Goal: Information Seeking & Learning: Learn about a topic

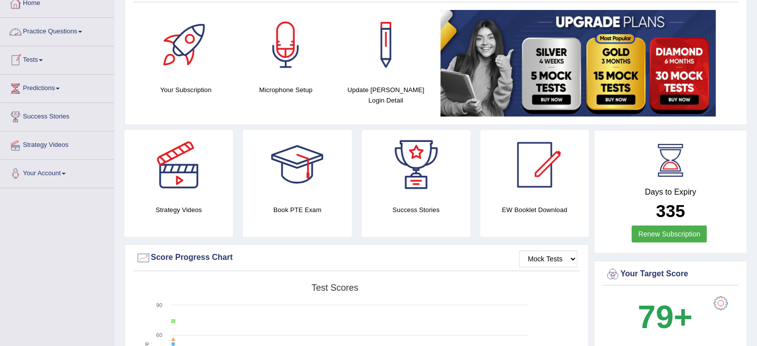
click at [45, 29] on link "Practice Questions" at bounding box center [56, 30] width 113 height 25
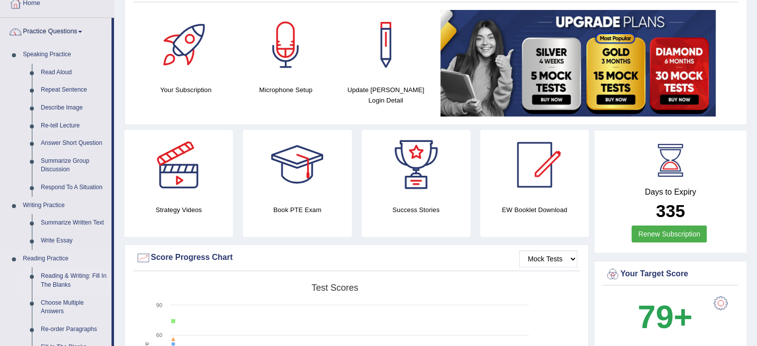
click at [71, 270] on link "Reading & Writing: Fill In The Blanks" at bounding box center [73, 280] width 75 height 26
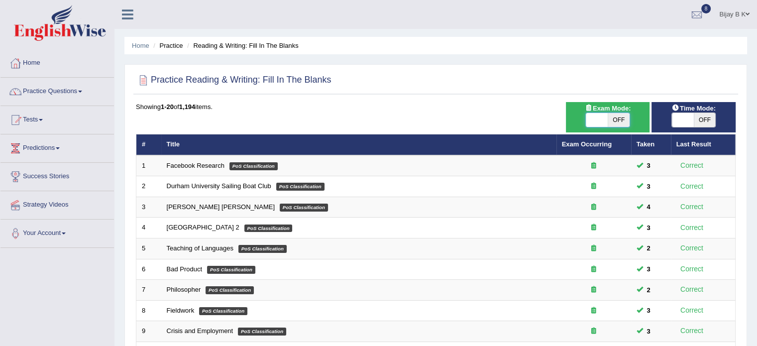
click at [593, 117] on span at bounding box center [597, 120] width 22 height 14
checkbox input "true"
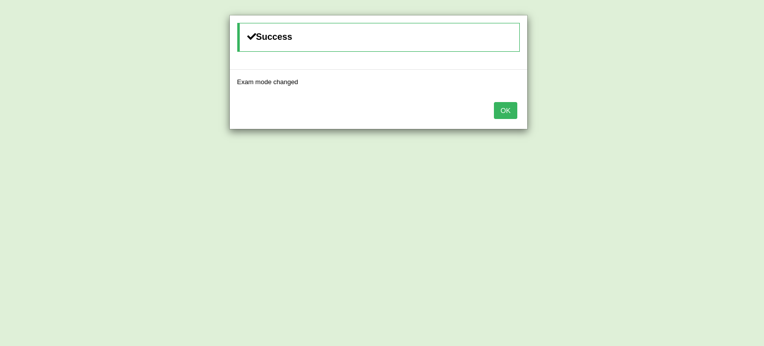
click at [510, 117] on button "OK" at bounding box center [505, 110] width 23 height 17
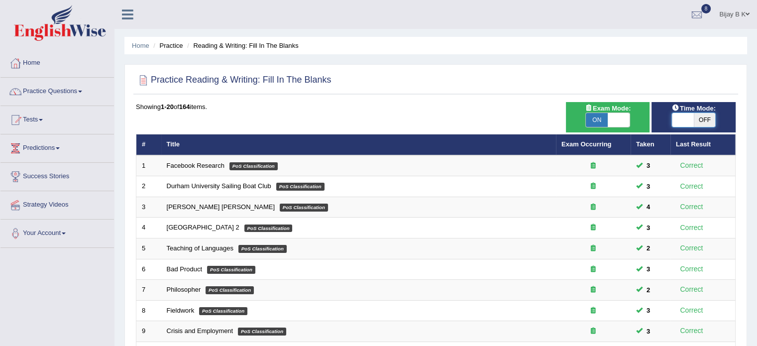
click at [684, 117] on span at bounding box center [683, 120] width 22 height 14
checkbox input "true"
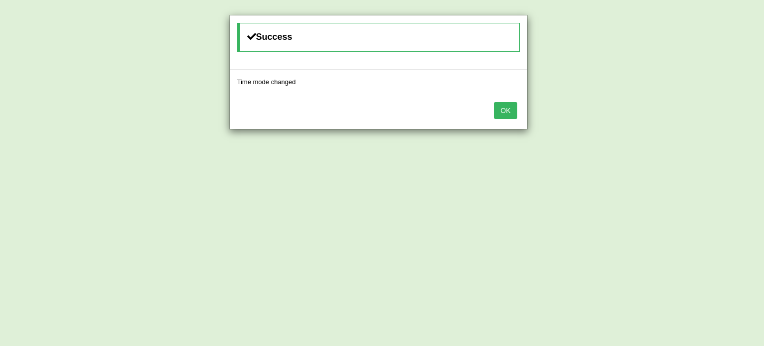
click at [519, 108] on div "OK" at bounding box center [379, 111] width 298 height 35
click at [512, 108] on button "OK" at bounding box center [505, 110] width 23 height 17
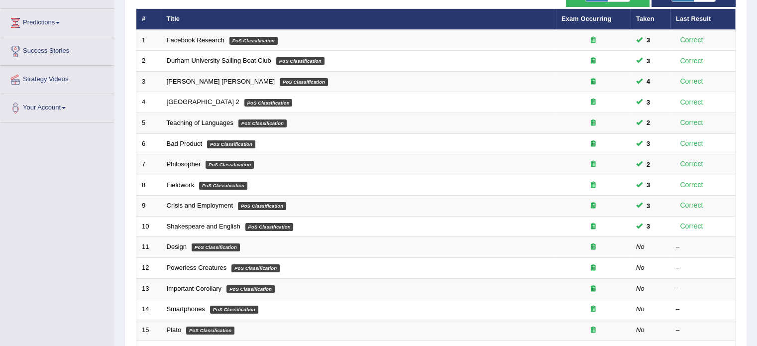
scroll to position [159, 0]
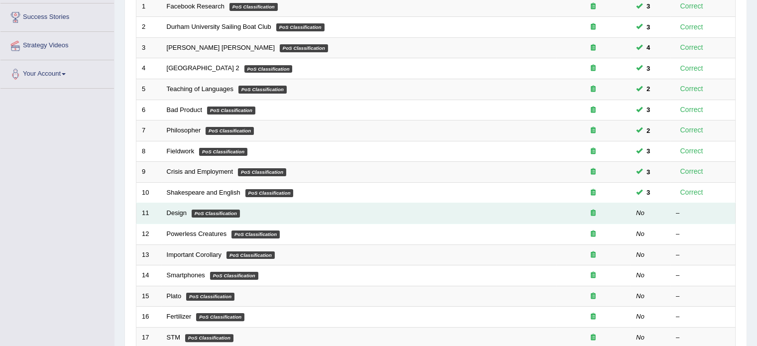
click at [187, 210] on td "Design PoS Classification" at bounding box center [358, 213] width 395 height 21
click at [172, 210] on link "Design" at bounding box center [177, 212] width 20 height 7
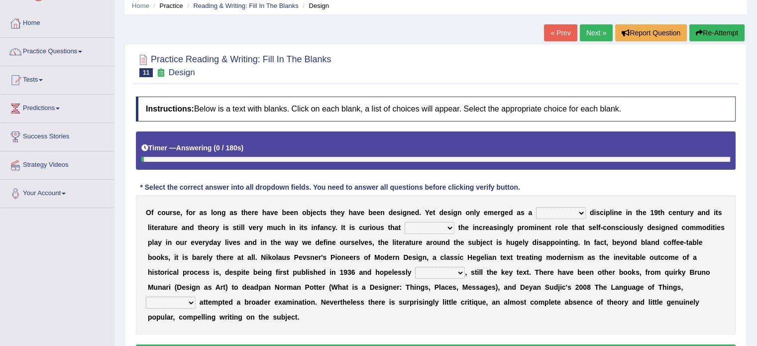
scroll to position [60, 0]
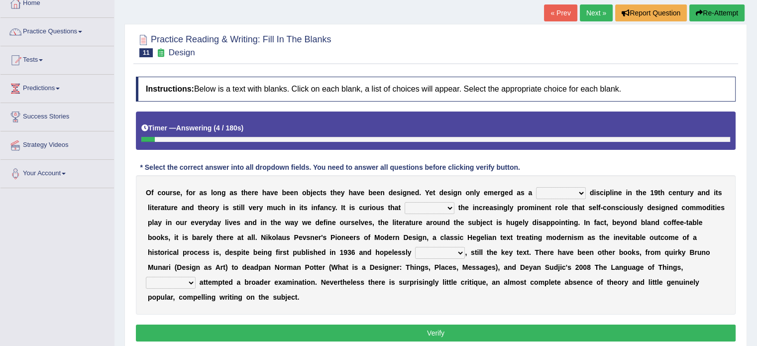
click at [557, 192] on select "bilateral ubiquitous foremost dedicated" at bounding box center [561, 193] width 50 height 12
select select "dedicated"
click at [536, 187] on select "bilateral ubiquitous foremost dedicated" at bounding box center [561, 193] width 50 height 12
click at [427, 206] on select "since despite within through" at bounding box center [430, 208] width 50 height 12
select select "through"
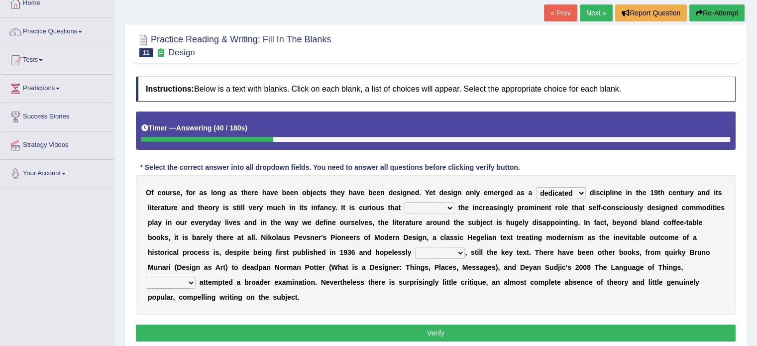
click at [405, 202] on select "since despite within through" at bounding box center [430, 208] width 50 height 12
click at [443, 254] on select "dates dating date dated" at bounding box center [440, 253] width 50 height 12
select select "dated"
click at [415, 247] on select "dates dating date dated" at bounding box center [440, 253] width 50 height 12
click at [183, 280] on select "which then however as" at bounding box center [171, 283] width 50 height 12
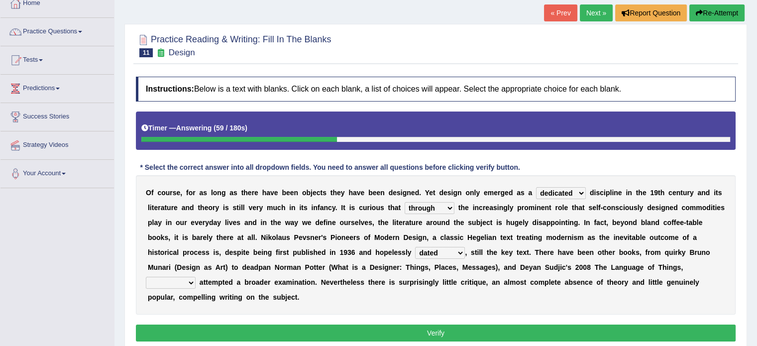
select select "as"
click at [146, 277] on select "which then however as" at bounding box center [171, 283] width 50 height 12
click at [271, 325] on button "Verify" at bounding box center [436, 332] width 600 height 17
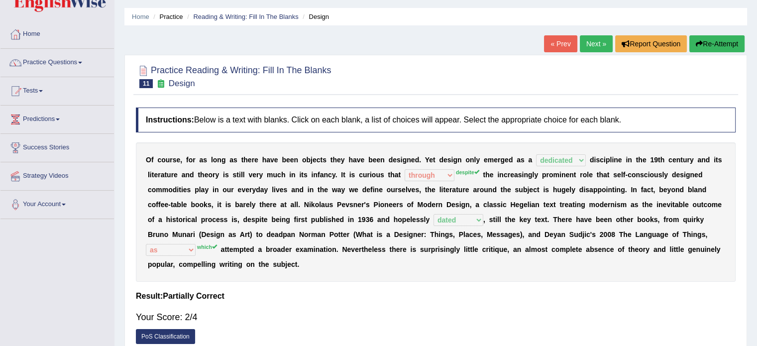
scroll to position [0, 0]
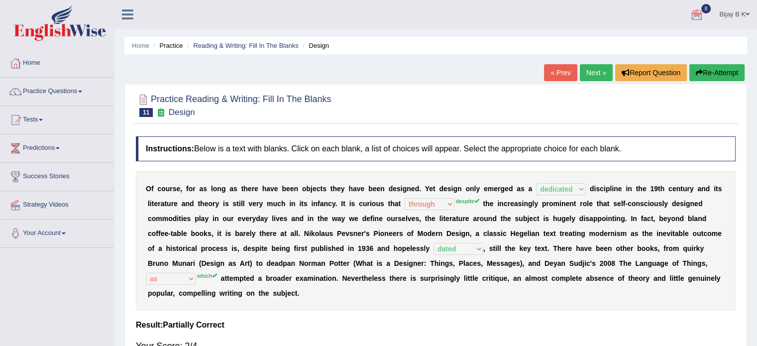
click at [41, 166] on link "Success Stories" at bounding box center [56, 175] width 113 height 25
